Goal: Check status: Check status

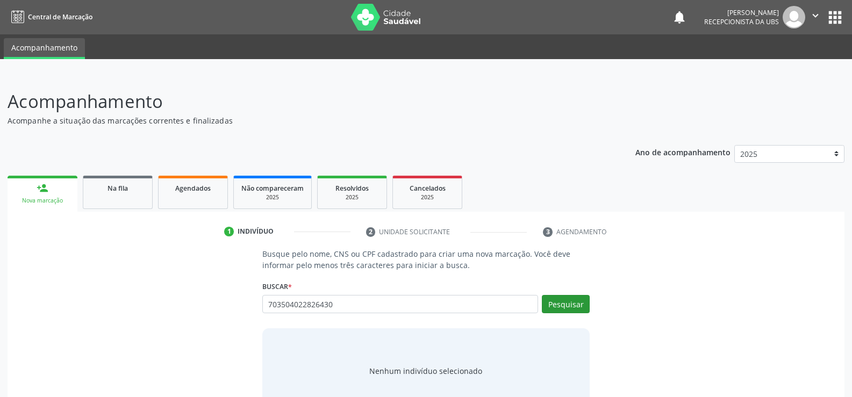
type input "703504022826430"
click at [574, 306] on button "Pesquisar" at bounding box center [566, 304] width 48 height 18
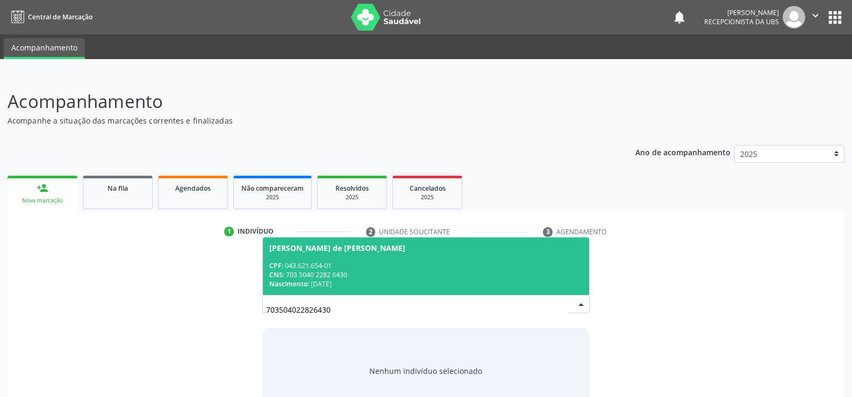
click at [353, 272] on div "CNS: 703 5040 2282 6430" at bounding box center [426, 275] width 314 height 9
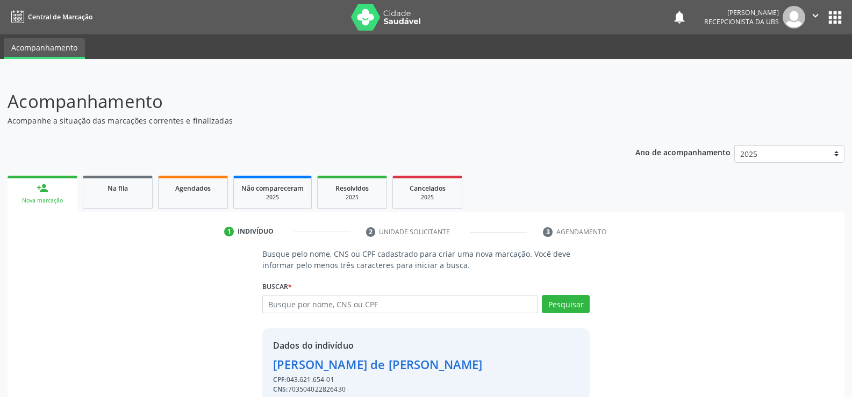
scroll to position [49, 0]
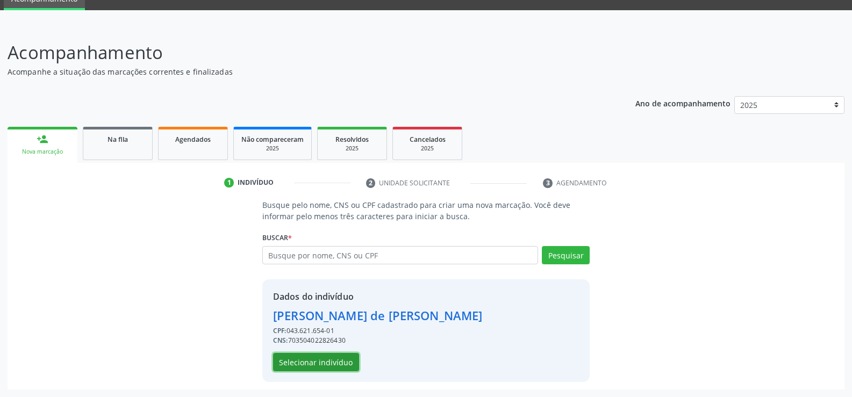
click at [330, 365] on button "Selecionar indivíduo" at bounding box center [316, 362] width 86 height 18
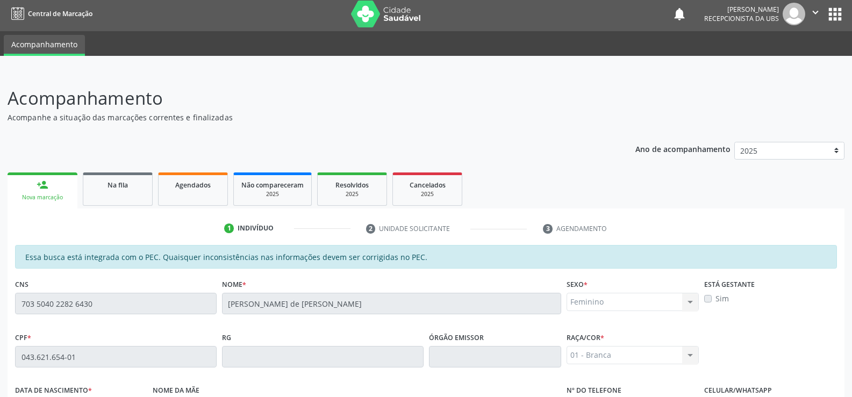
scroll to position [0, 0]
